Goal: Obtain resource: Obtain resource

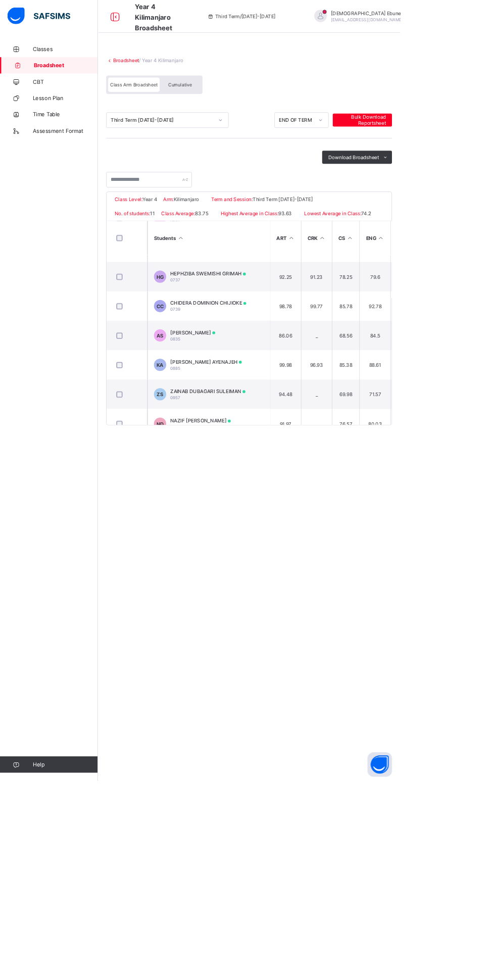
scroll to position [67, 0]
click at [261, 456] on div "[PERSON_NAME] AYENAJEH 0885" at bounding box center [255, 448] width 88 height 15
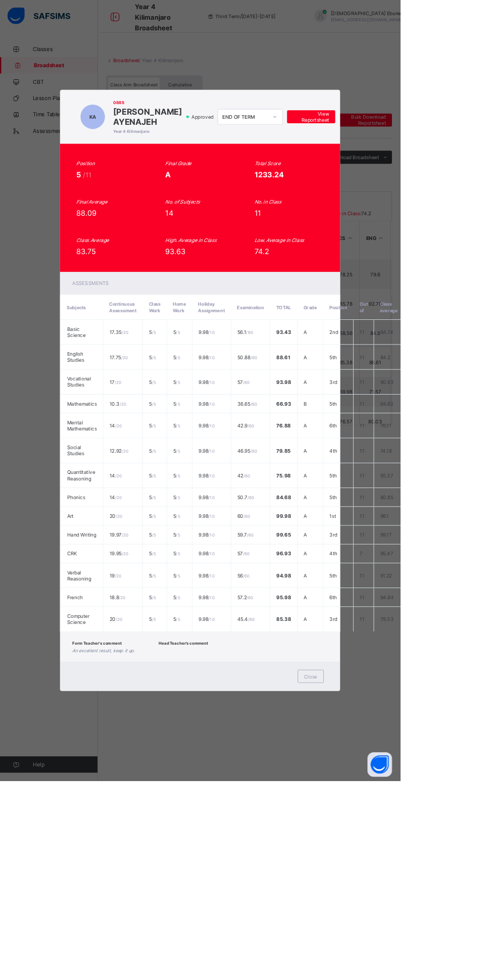
click at [407, 152] on span "View Reportsheet" at bounding box center [385, 144] width 44 height 15
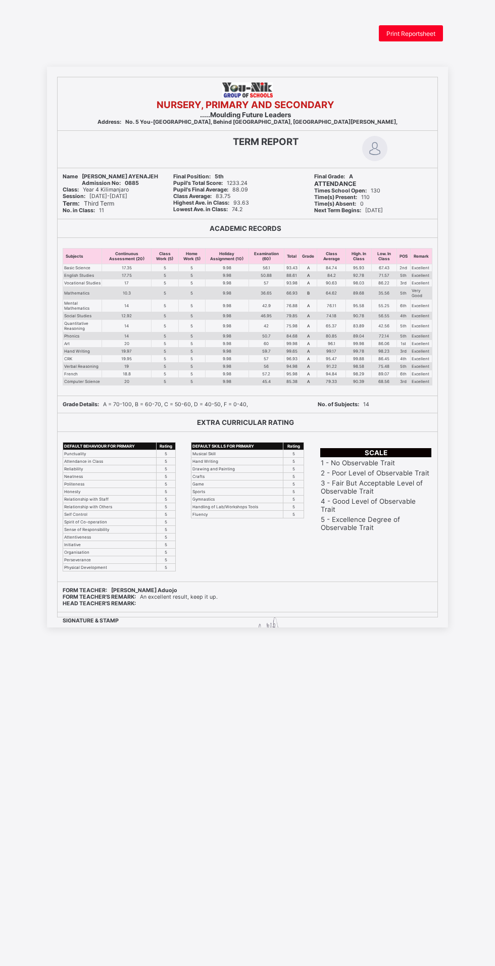
click at [425, 38] on div "Print Reportsheet" at bounding box center [411, 33] width 64 height 16
click at [421, 35] on span "Print Reportsheet" at bounding box center [410, 34] width 49 height 8
